Goal: Task Accomplishment & Management: Manage account settings

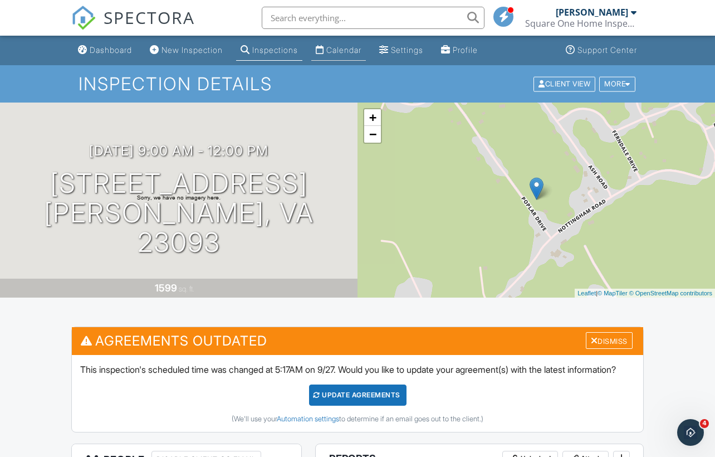
click at [361, 46] on div "Calendar" at bounding box center [343, 49] width 35 height 9
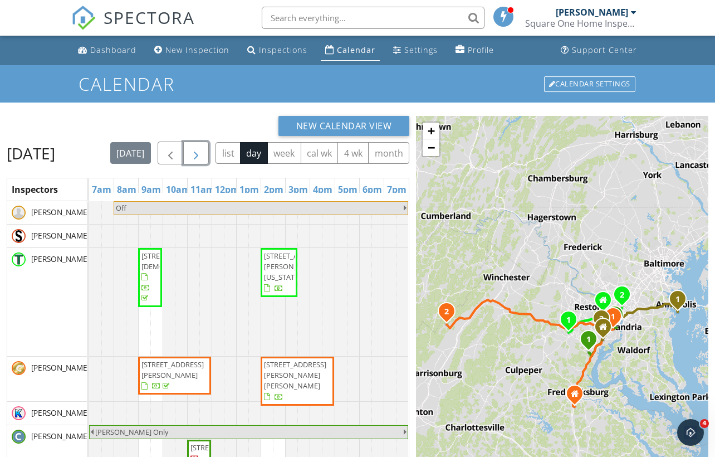
click at [203, 149] on span "button" at bounding box center [195, 152] width 13 height 13
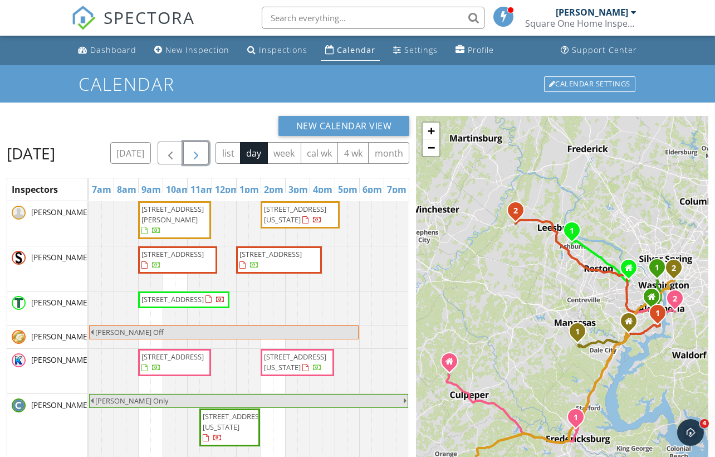
click at [203, 151] on span "button" at bounding box center [195, 152] width 13 height 13
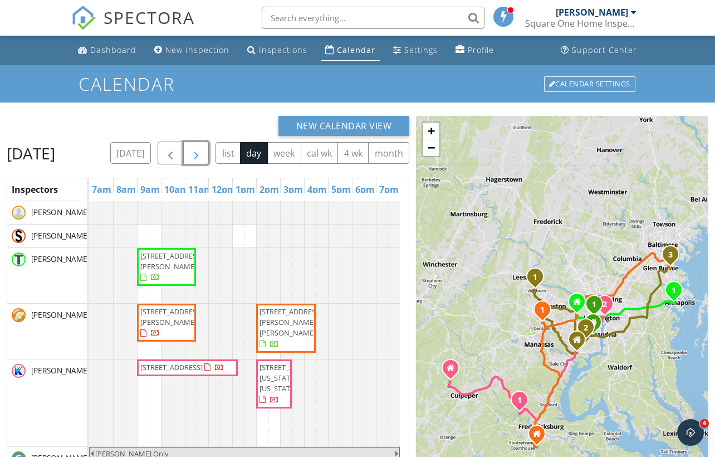
click at [209, 153] on button "button" at bounding box center [196, 152] width 26 height 23
